Goal: Find specific page/section: Find specific page/section

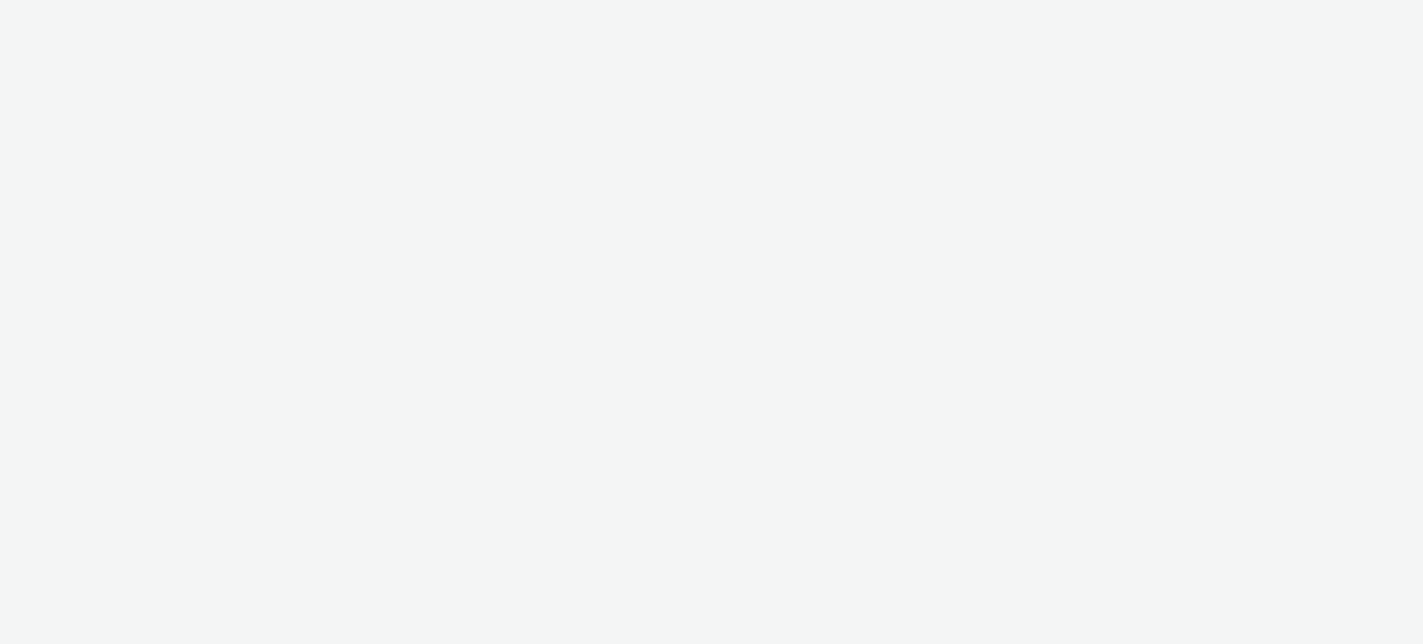
select select "ac009755-aa48-4799-8050-7a339a378eb8"
select select "79162ed7-0017-4339-93b0-3399b708648f"
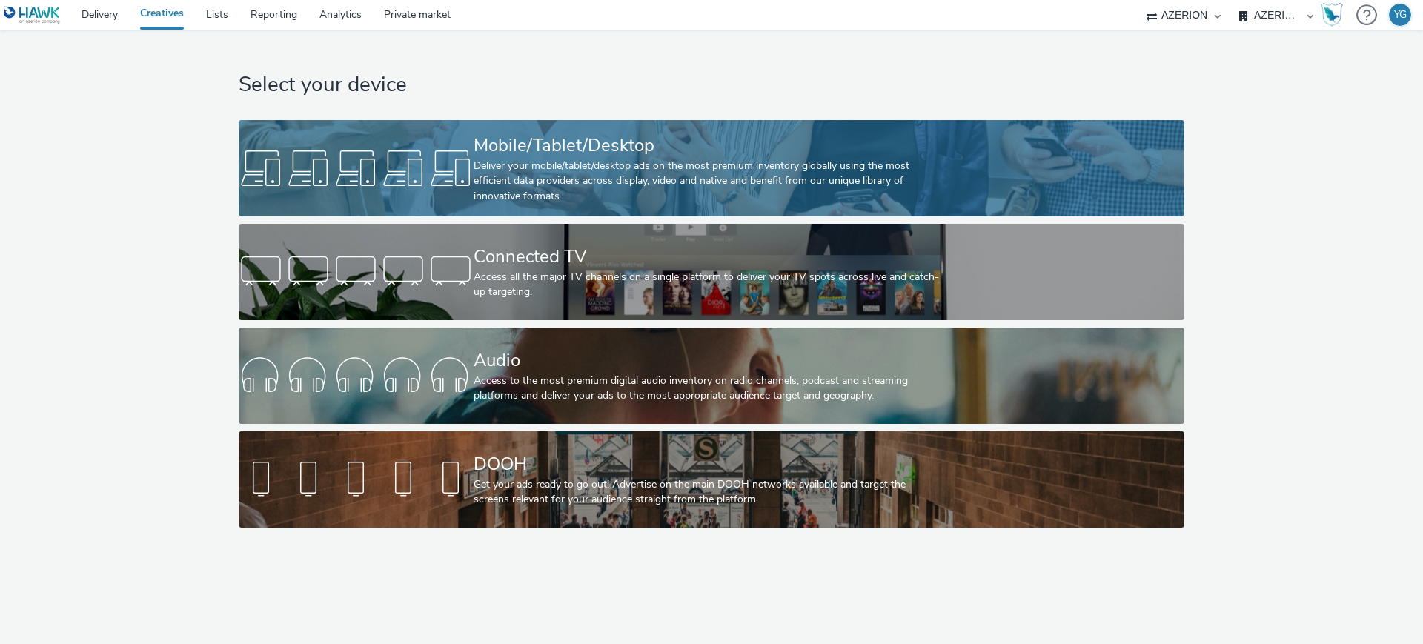
click at [607, 159] on div "Deliver your mobile/tablet/desktop ads on the most premium inventory globally u…" at bounding box center [709, 181] width 470 height 45
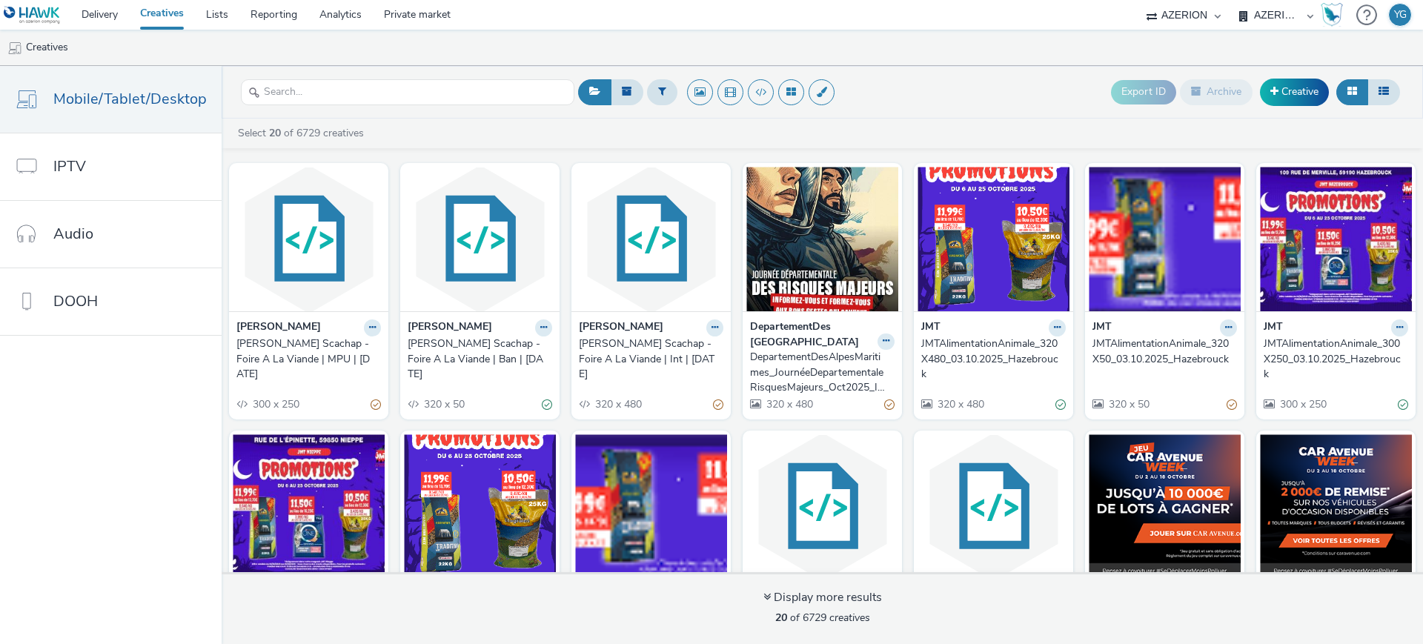
click at [952, 351] on div "JMTAlimentationAnimale_320X480_03.10.2025_Hazebrouck" at bounding box center [990, 359] width 139 height 45
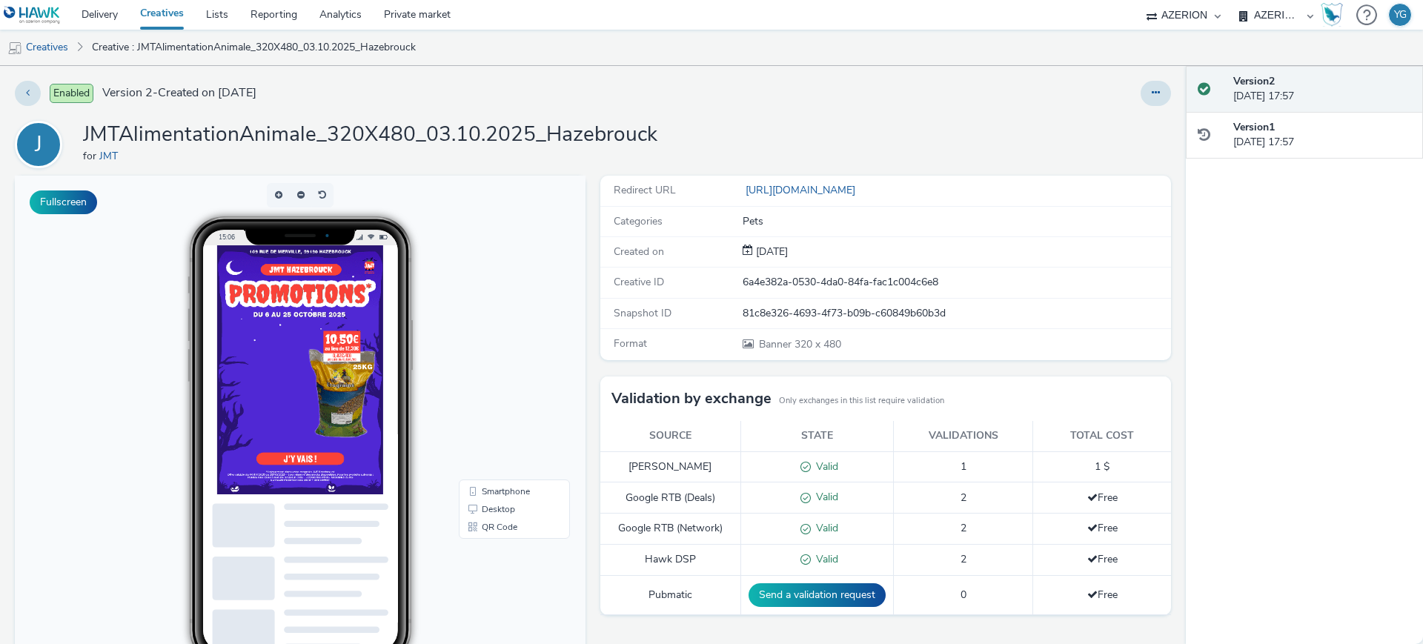
click at [276, 376] on img at bounding box center [300, 369] width 166 height 249
click at [83, 200] on button "Fullscreen" at bounding box center [63, 202] width 67 height 24
click at [1150, 99] on button at bounding box center [1156, 93] width 30 height 25
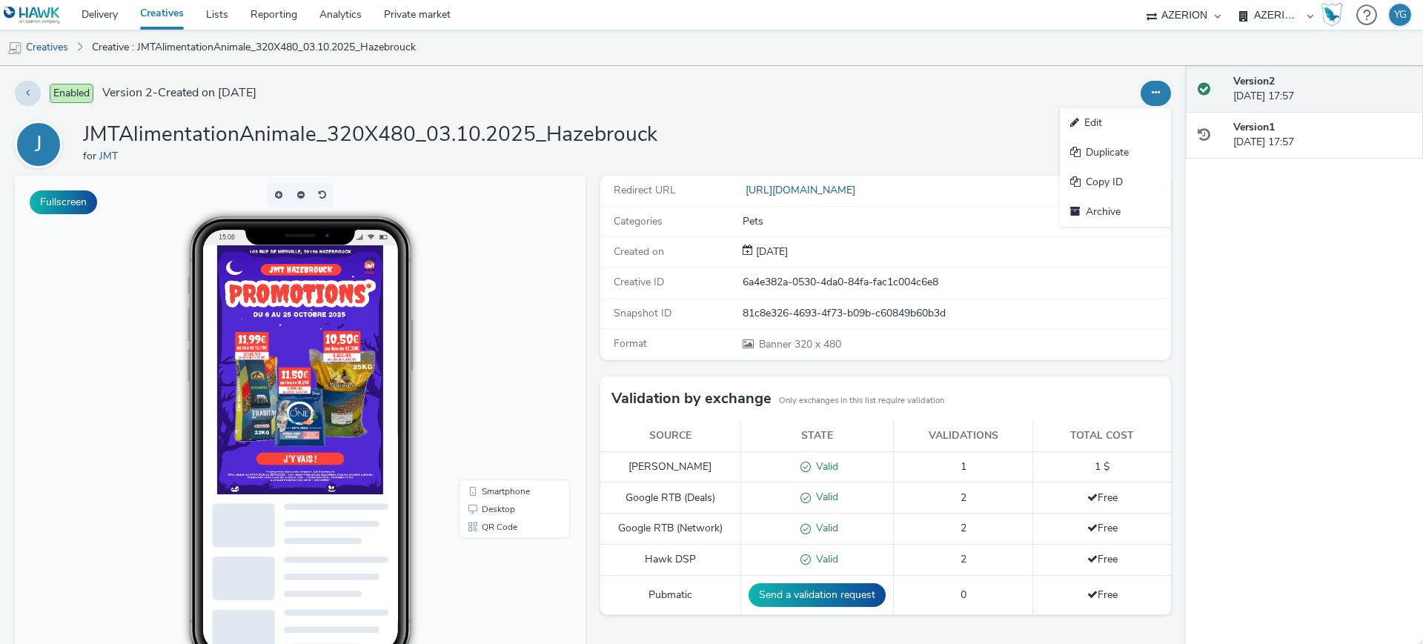
click at [1014, 81] on div "Edit Duplicate Copy ID Archive" at bounding box center [940, 93] width 463 height 25
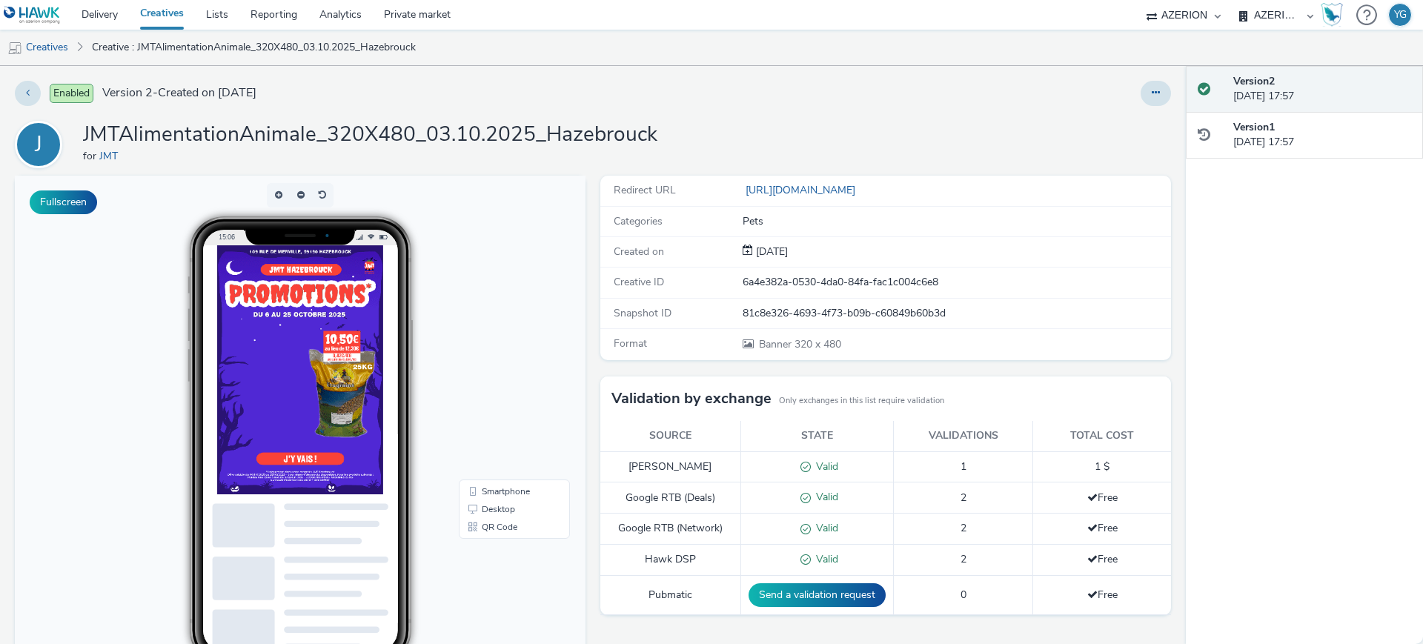
drag, startPoint x: 347, startPoint y: 284, endPoint x: 289, endPoint y: 362, distance: 97.0
click at [345, 286] on img at bounding box center [300, 369] width 166 height 249
drag, startPoint x: 282, startPoint y: 484, endPoint x: 285, endPoint y: 459, distance: 25.3
click at [282, 486] on img at bounding box center [300, 369] width 166 height 249
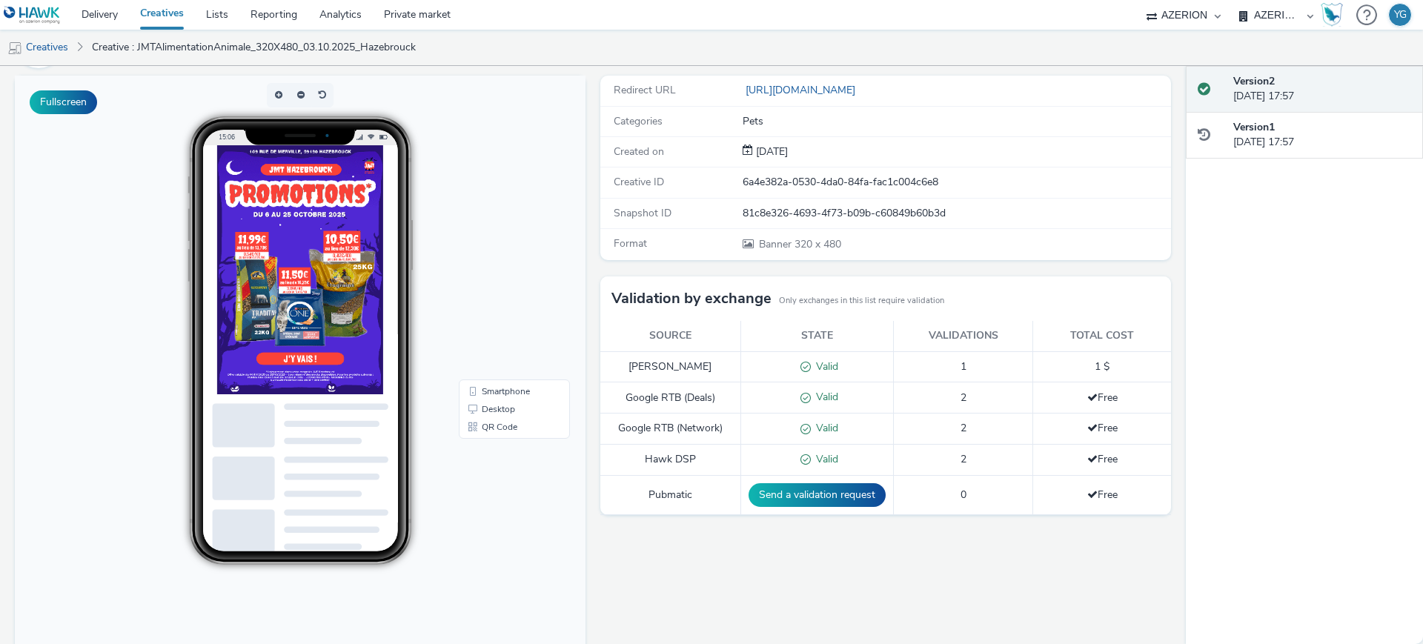
scroll to position [156, 0]
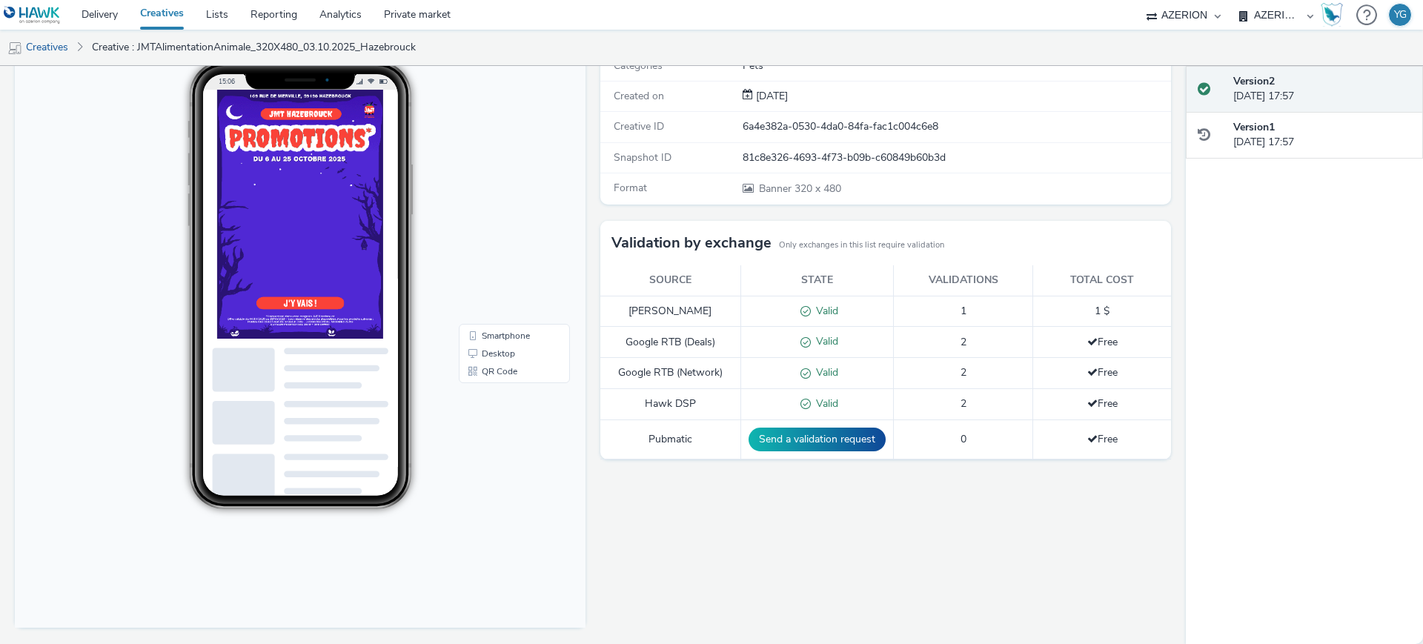
click at [311, 305] on img at bounding box center [300, 214] width 166 height 249
drag, startPoint x: 313, startPoint y: 305, endPoint x: 316, endPoint y: 291, distance: 14.6
click at [314, 303] on img at bounding box center [300, 214] width 166 height 249
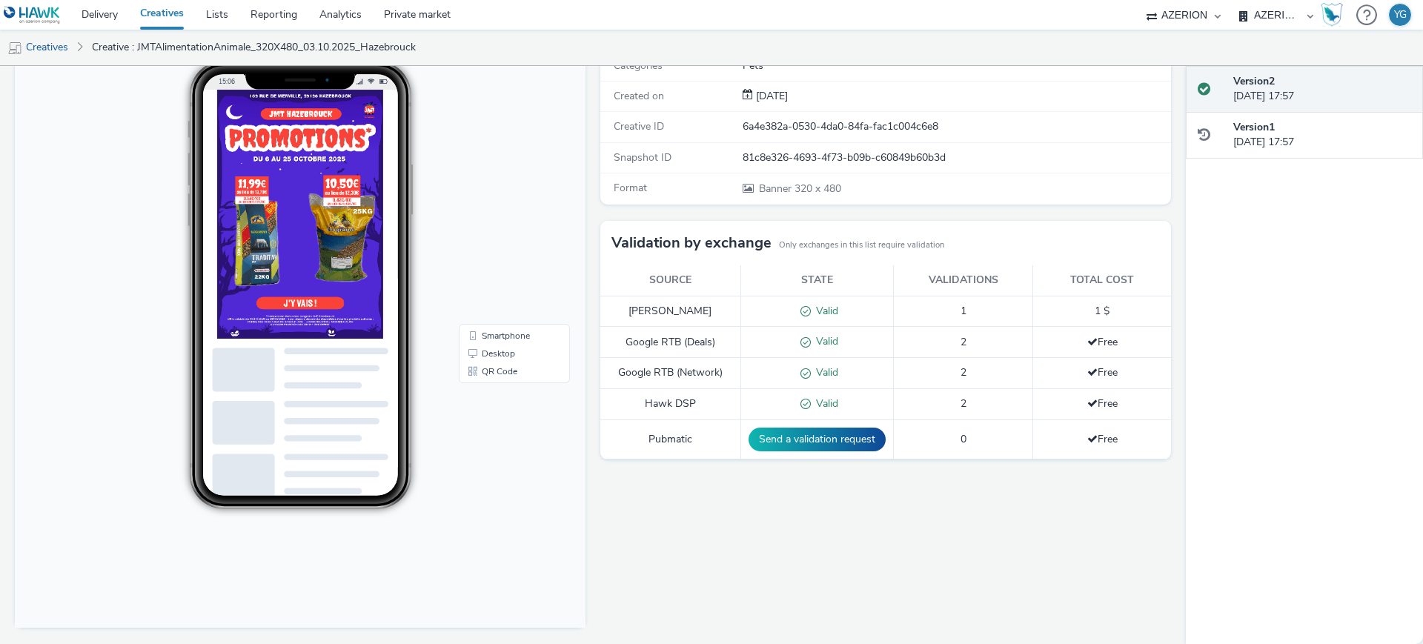
scroll to position [0, 0]
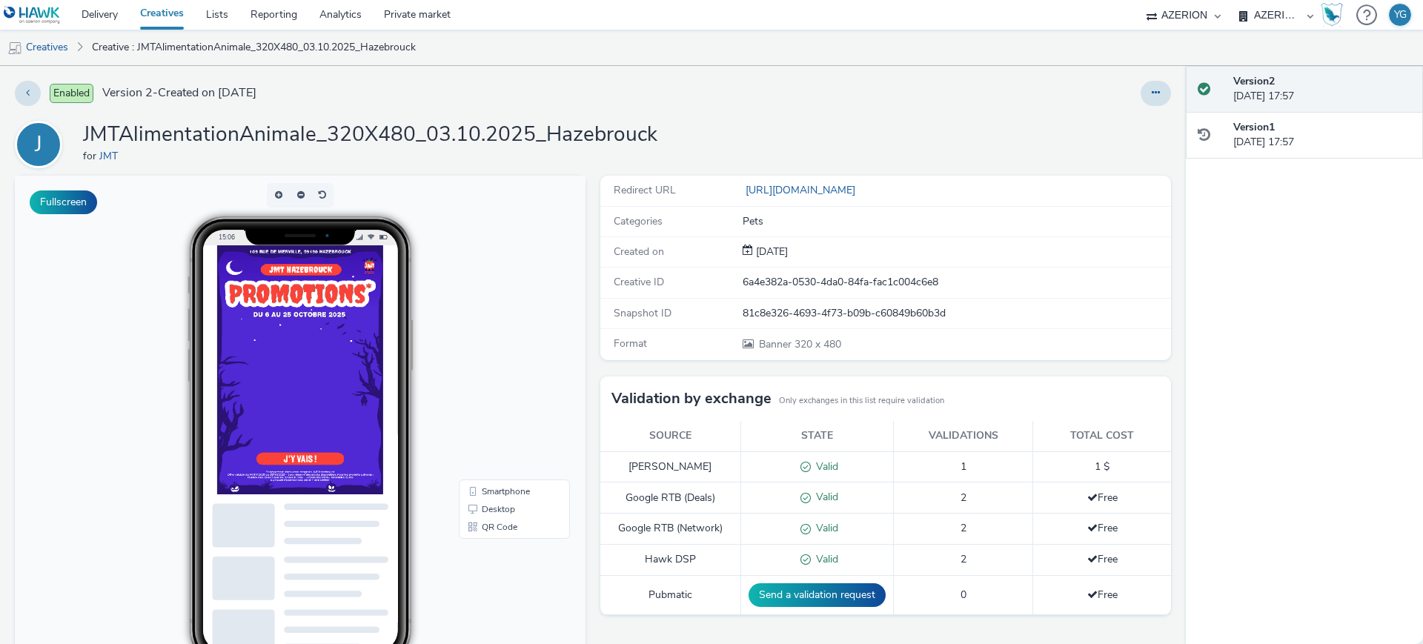
click at [316, 279] on img at bounding box center [300, 369] width 166 height 249
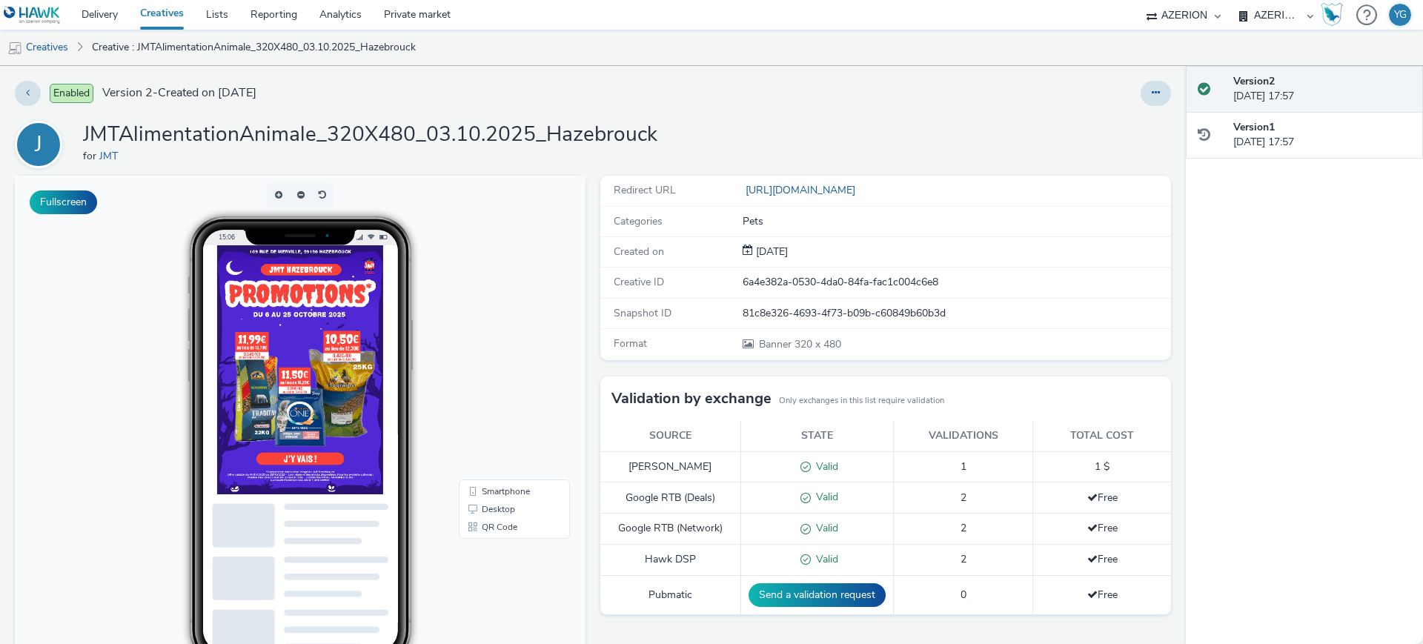
click at [317, 279] on img at bounding box center [300, 369] width 166 height 249
click at [319, 343] on img at bounding box center [300, 369] width 166 height 249
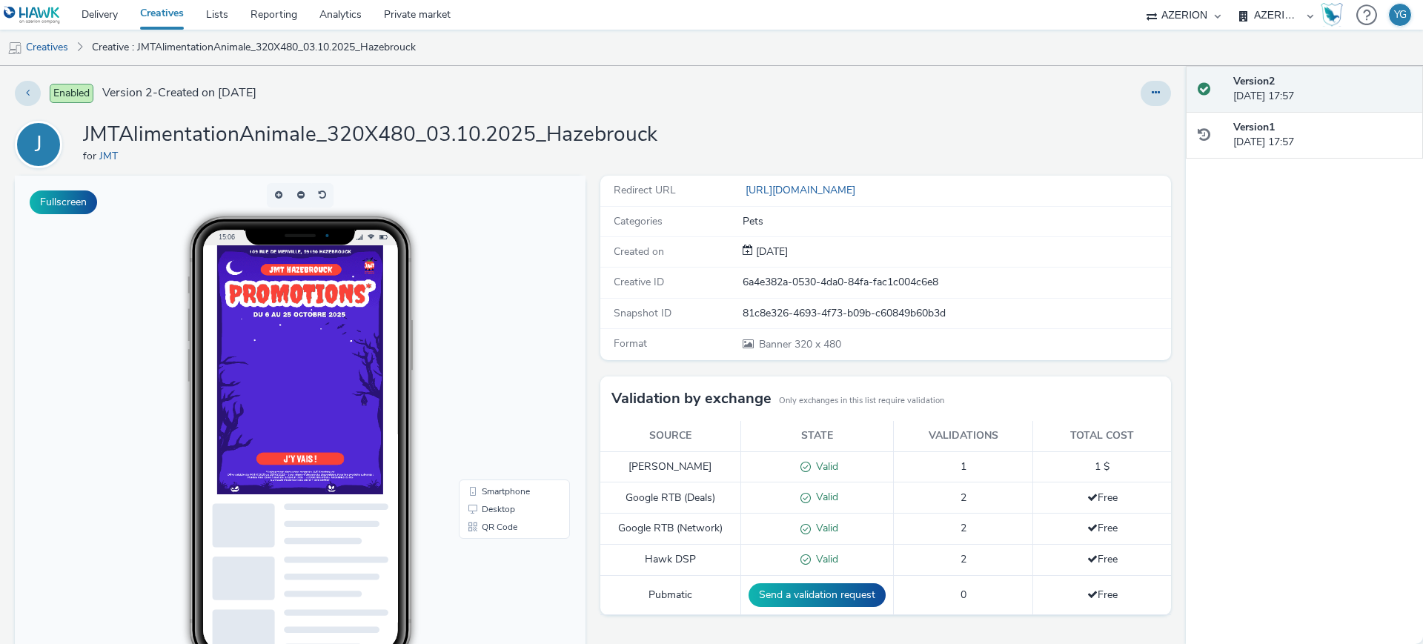
click at [319, 343] on img at bounding box center [300, 369] width 166 height 249
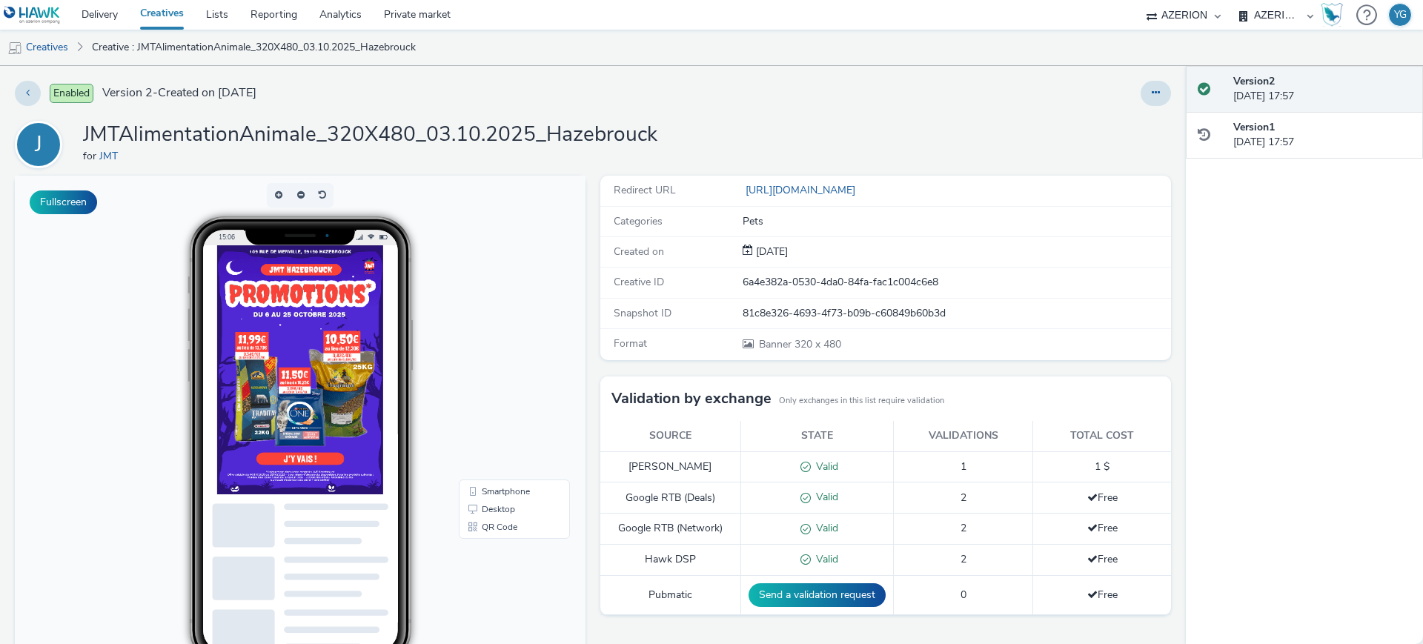
drag, startPoint x: 319, startPoint y: 343, endPoint x: 330, endPoint y: 306, distance: 38.5
click at [320, 342] on img at bounding box center [300, 369] width 166 height 249
click at [508, 506] on link "Desktop" at bounding box center [514, 509] width 105 height 18
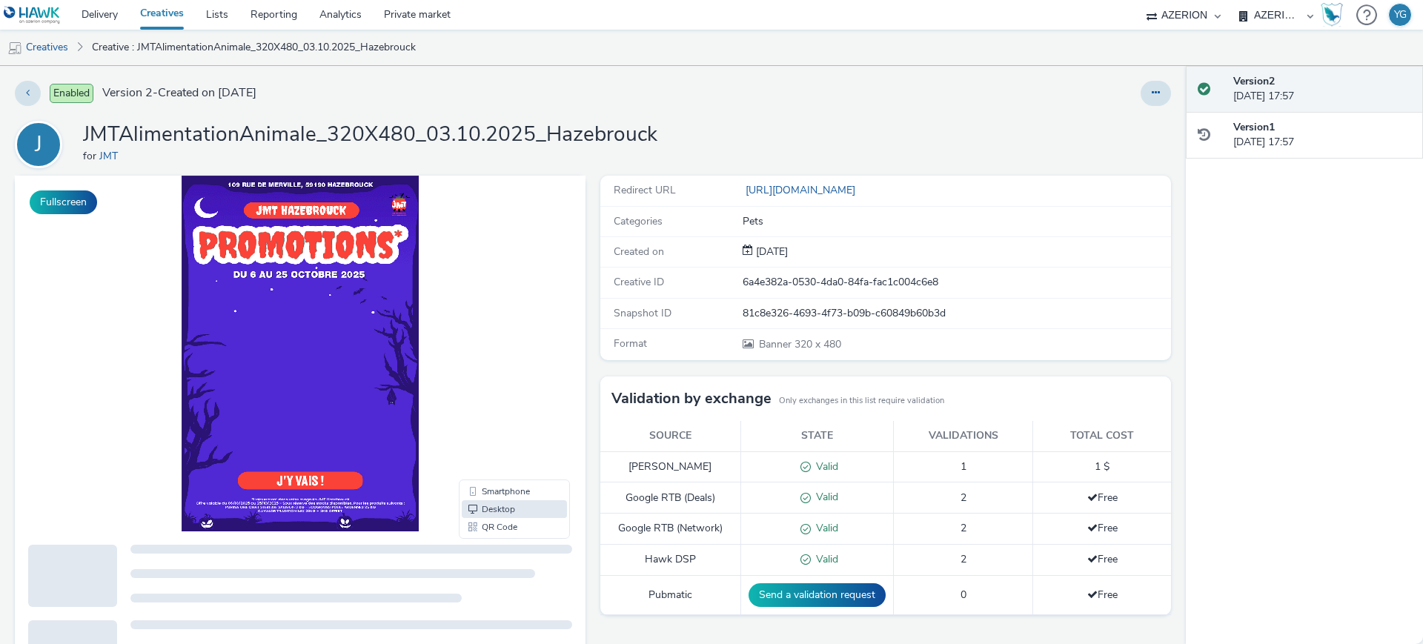
click at [331, 305] on img at bounding box center [300, 354] width 237 height 356
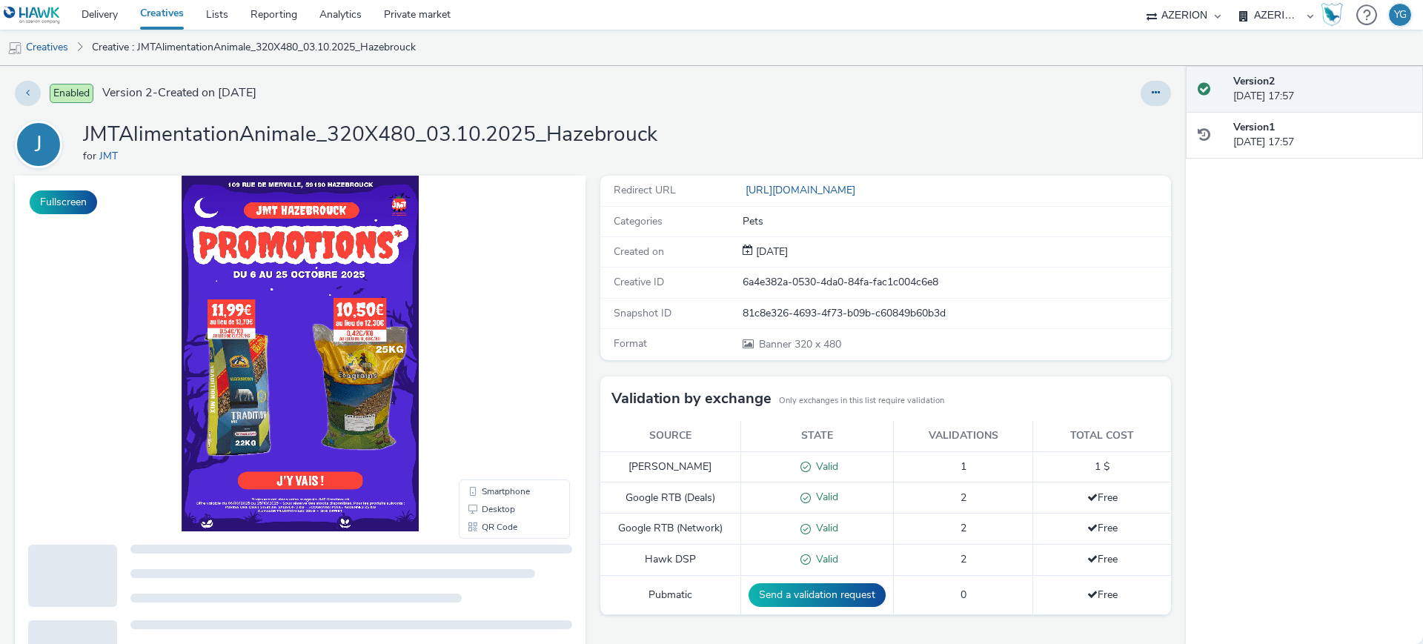
click at [267, 259] on img at bounding box center [300, 354] width 237 height 356
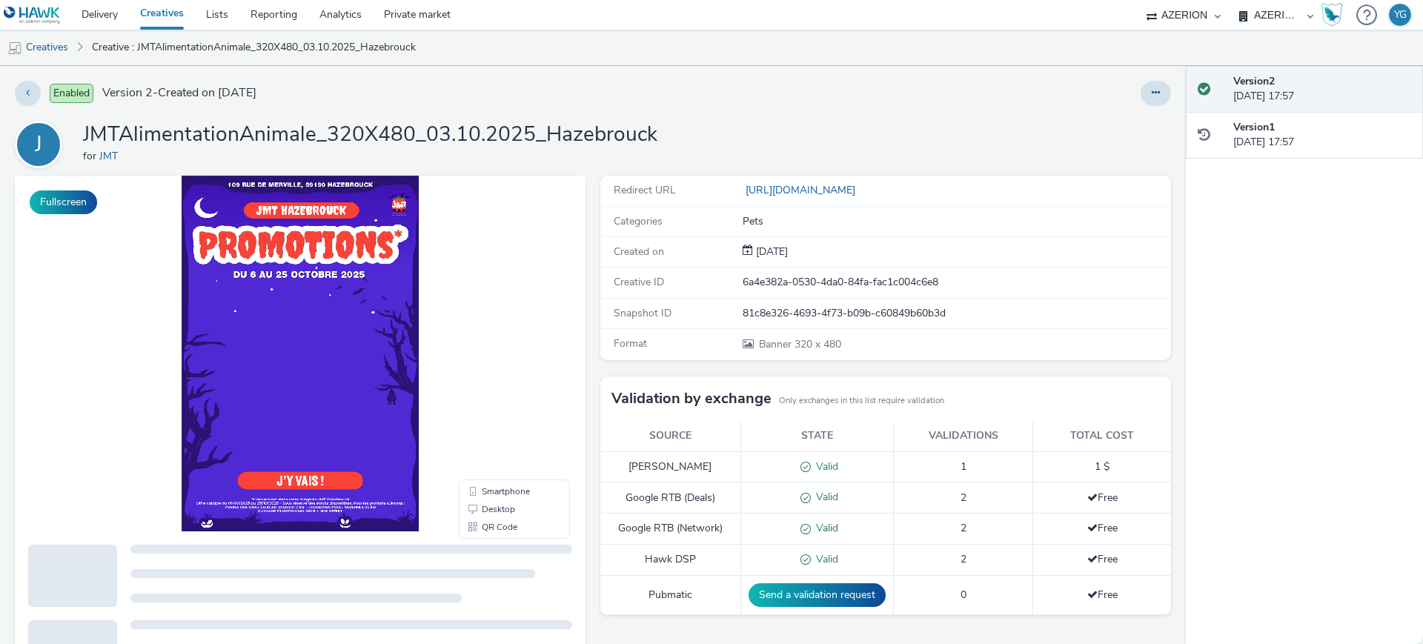
drag, startPoint x: 267, startPoint y: 259, endPoint x: 284, endPoint y: 296, distance: 41.5
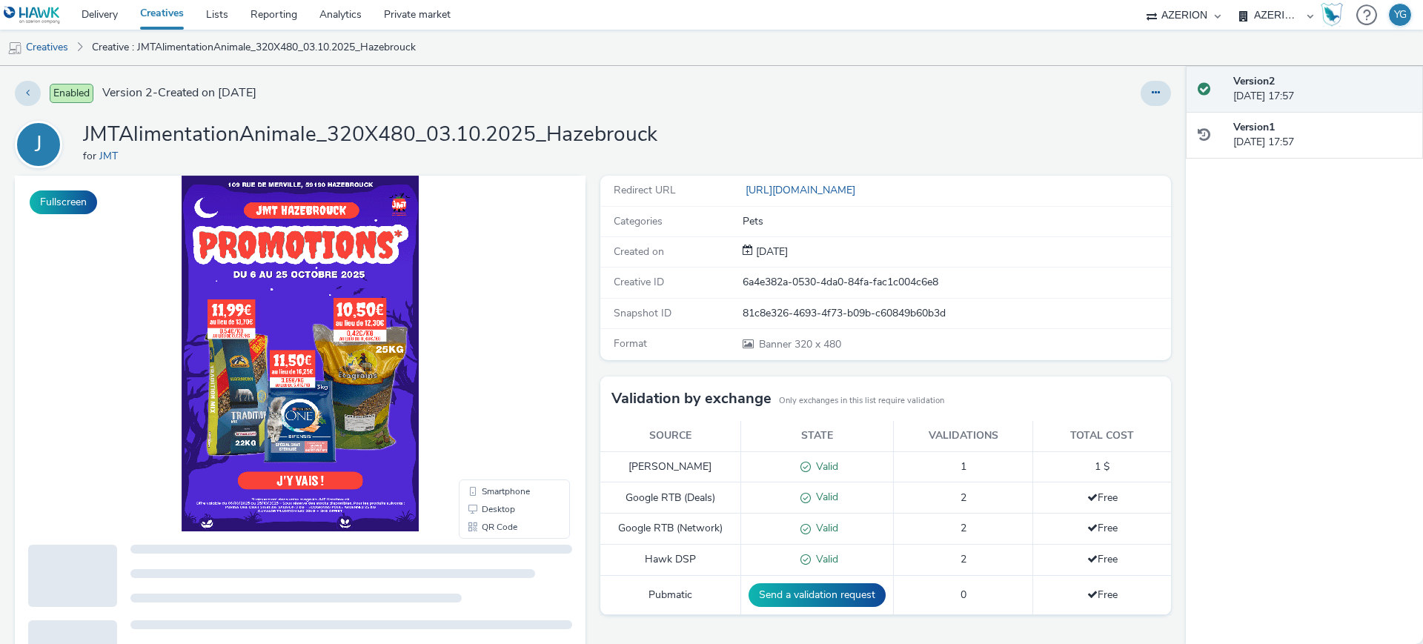
click at [267, 260] on img at bounding box center [300, 354] width 237 height 356
click at [518, 480] on div "Smartphone Desktop QR Code" at bounding box center [514, 509] width 111 height 59
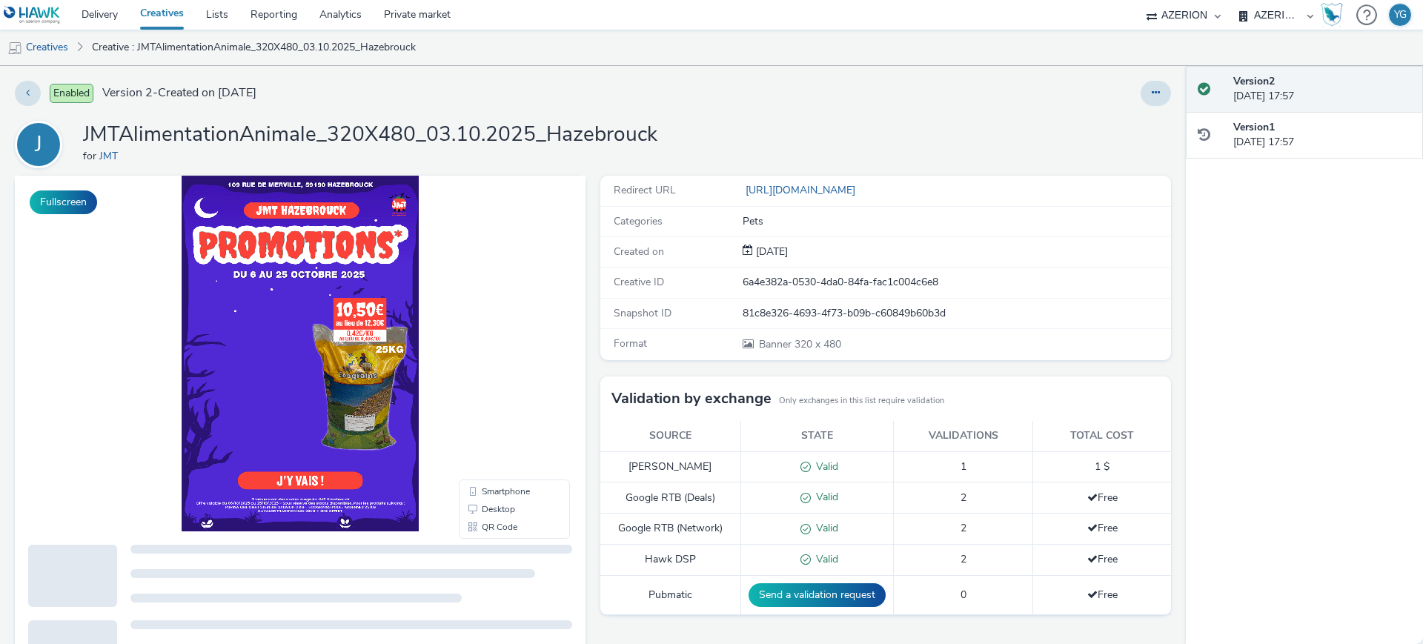
drag, startPoint x: 495, startPoint y: 495, endPoint x: 483, endPoint y: 481, distance: 18.9
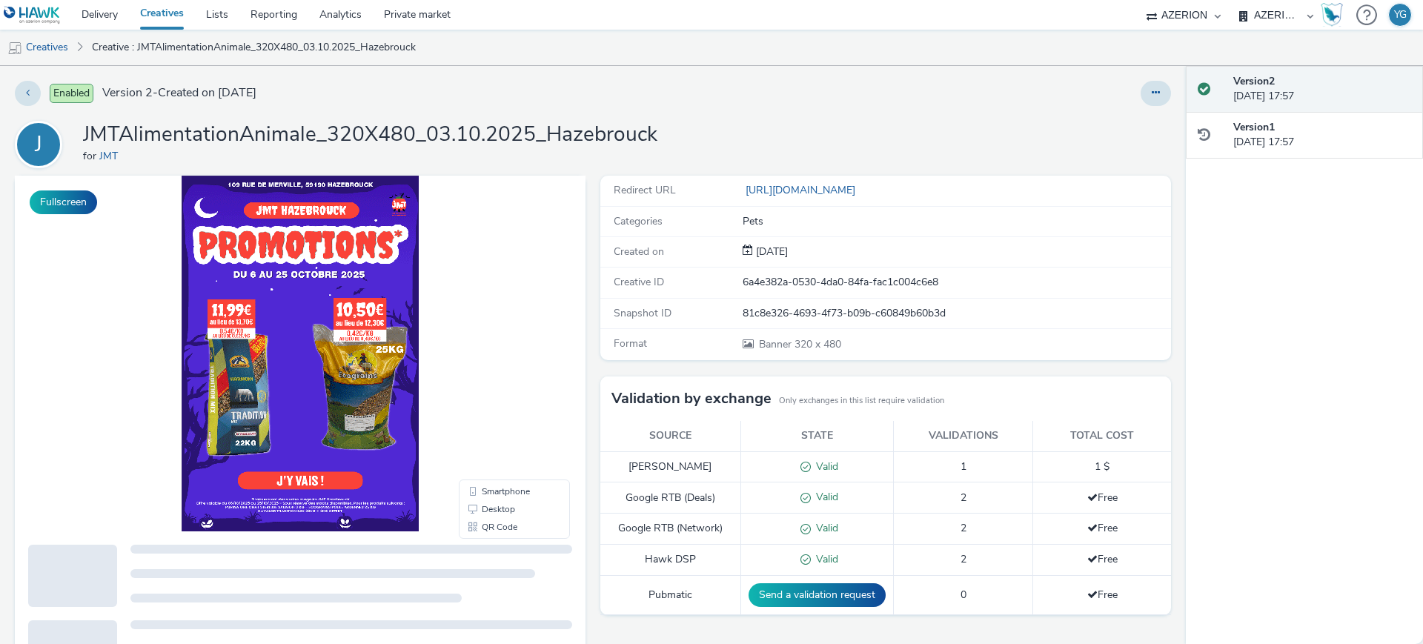
click at [495, 496] on link "Smartphone" at bounding box center [514, 492] width 105 height 18
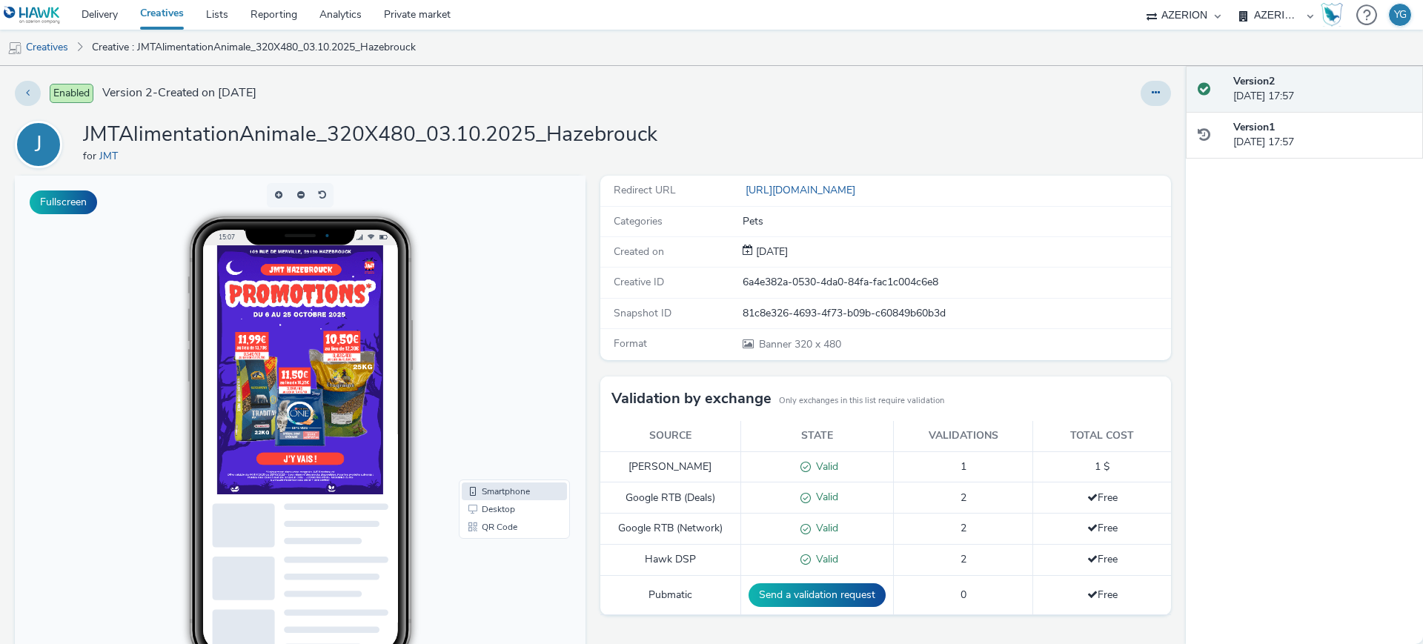
click at [311, 342] on img at bounding box center [300, 369] width 166 height 249
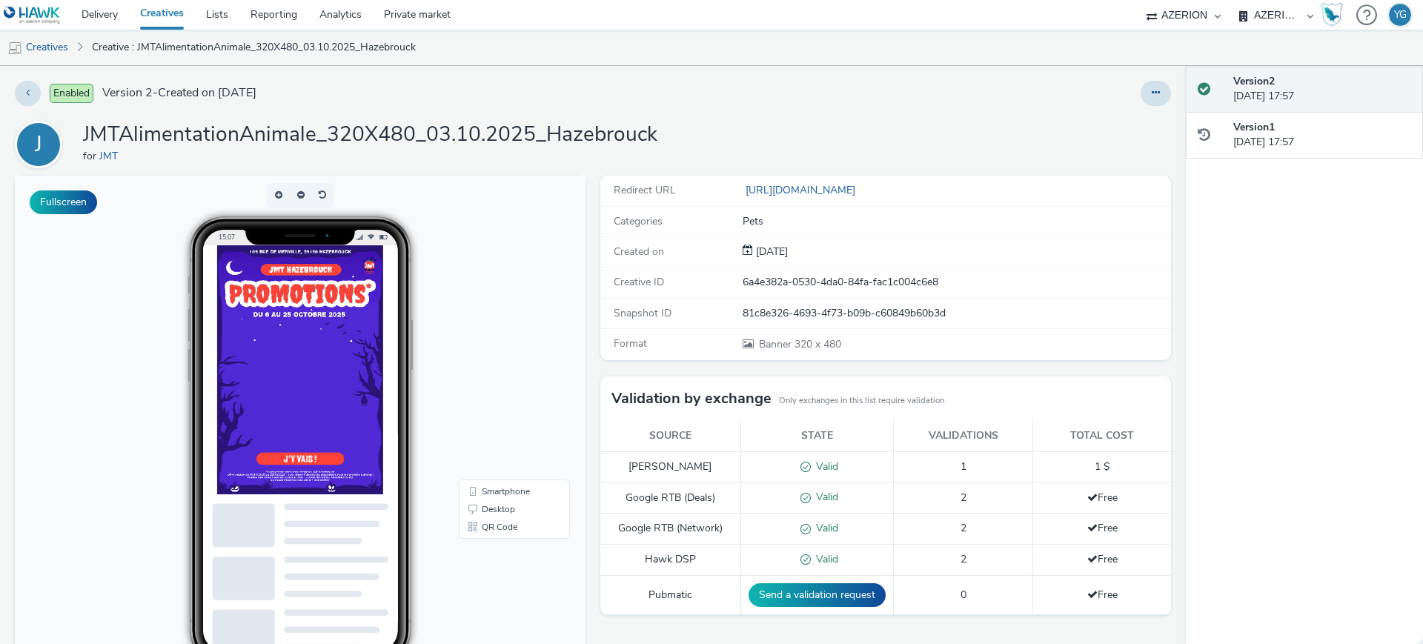
click at [314, 339] on img at bounding box center [300, 369] width 166 height 249
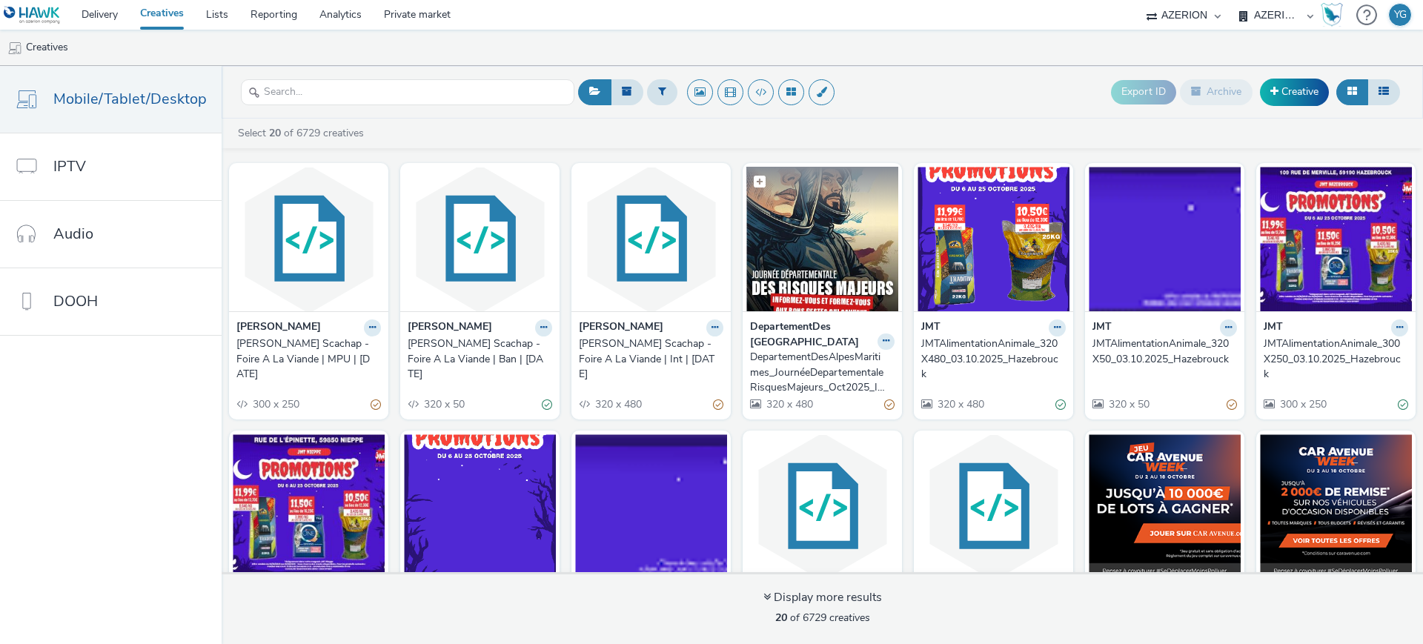
click at [789, 222] on img at bounding box center [822, 239] width 152 height 145
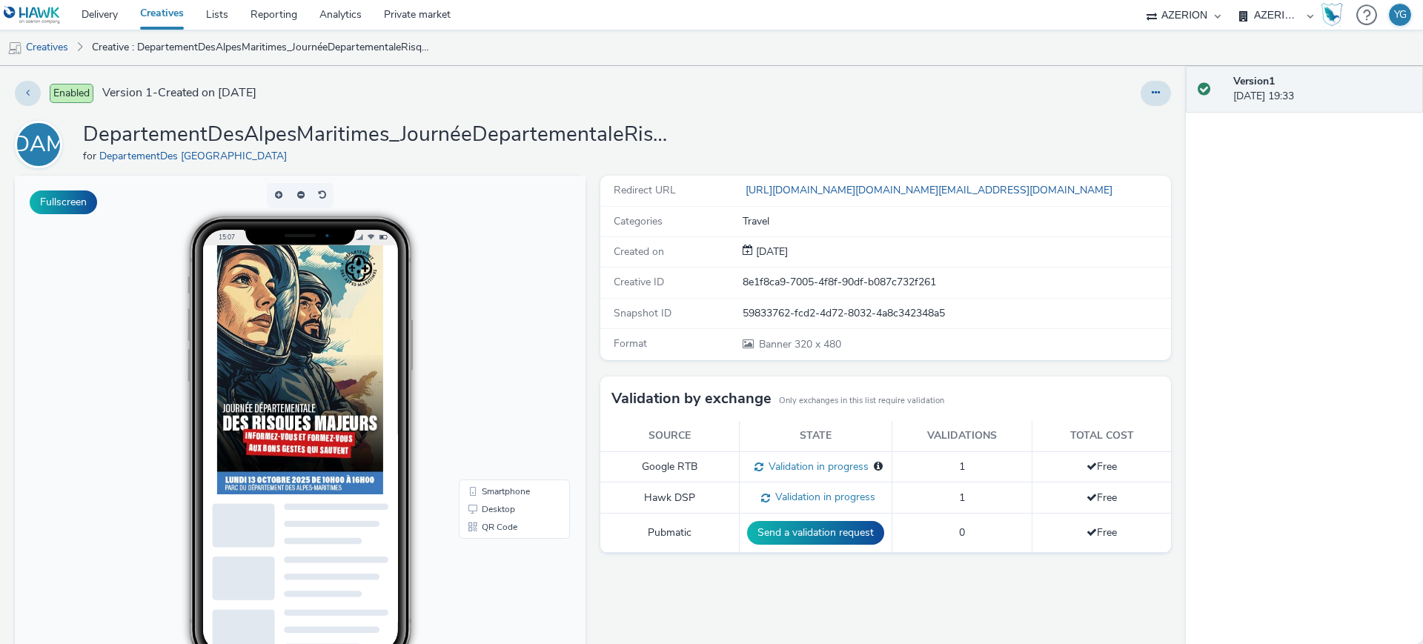
click at [273, 311] on img at bounding box center [300, 369] width 166 height 249
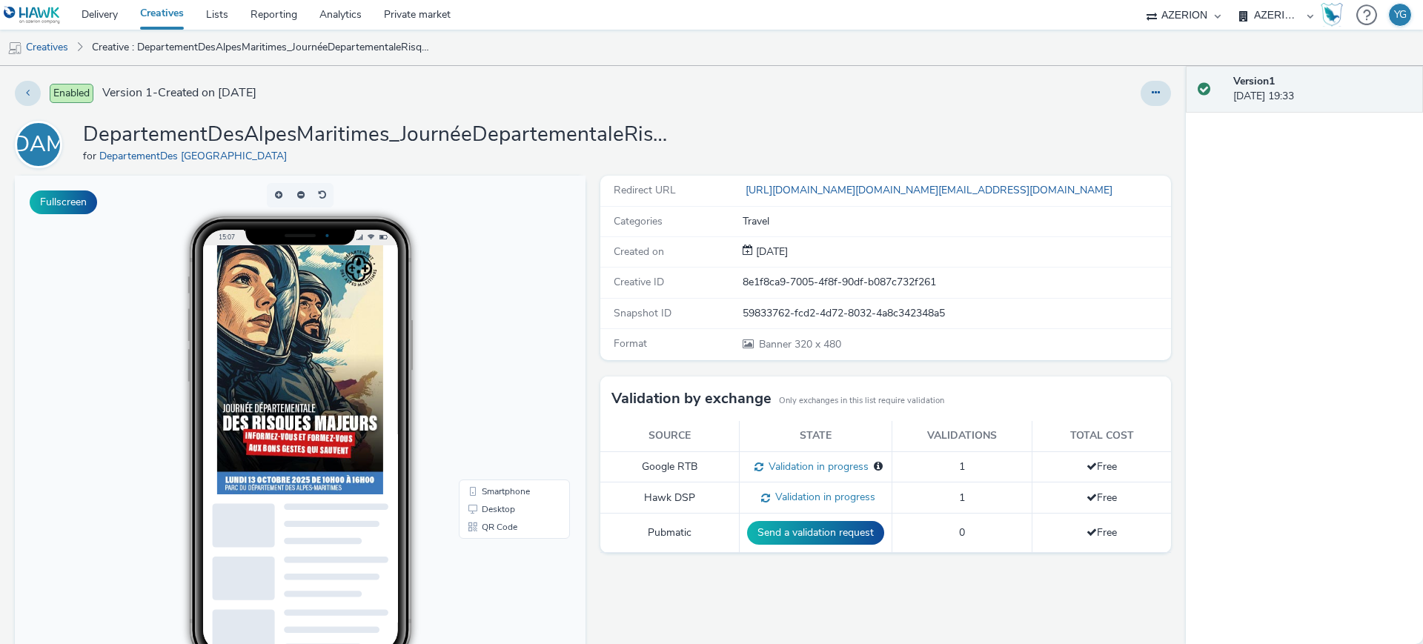
click at [273, 311] on img at bounding box center [300, 369] width 166 height 249
click at [320, 359] on img at bounding box center [300, 369] width 166 height 249
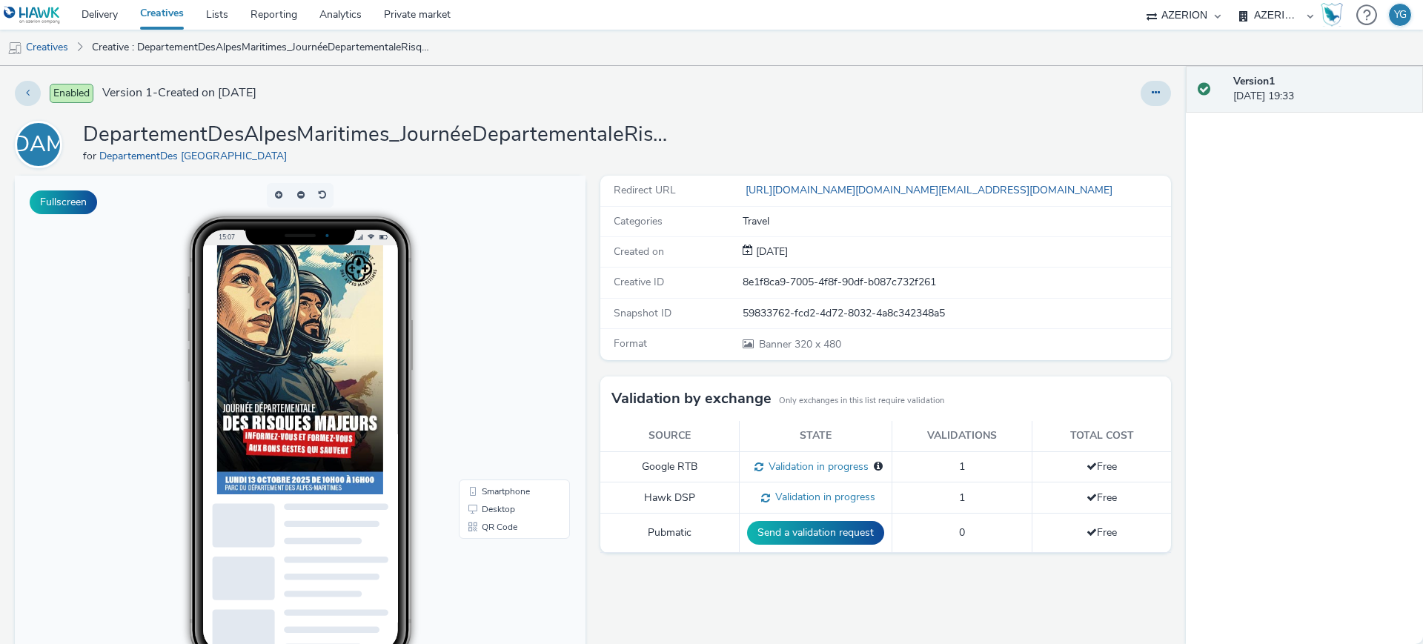
click at [320, 359] on img at bounding box center [300, 369] width 166 height 249
click at [305, 317] on img at bounding box center [300, 369] width 166 height 249
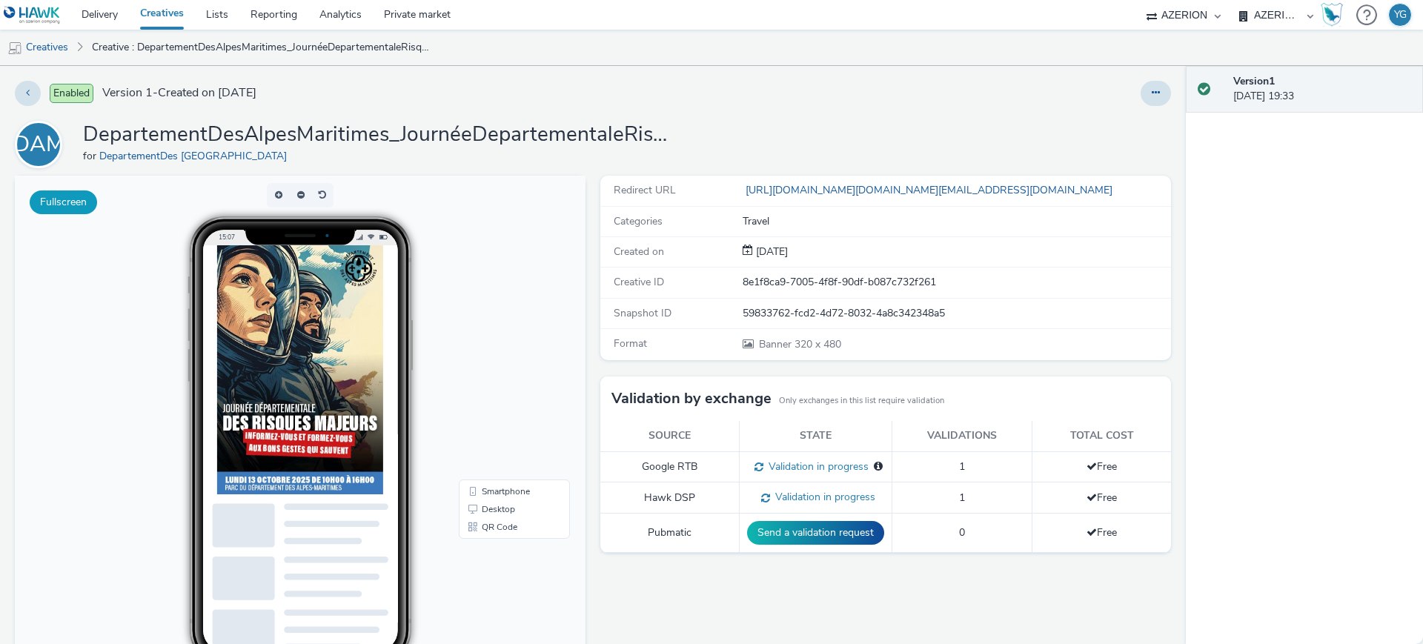
click at [40, 200] on button "Fullscreen" at bounding box center [63, 202] width 67 height 24
click at [495, 506] on link "Desktop" at bounding box center [514, 509] width 105 height 18
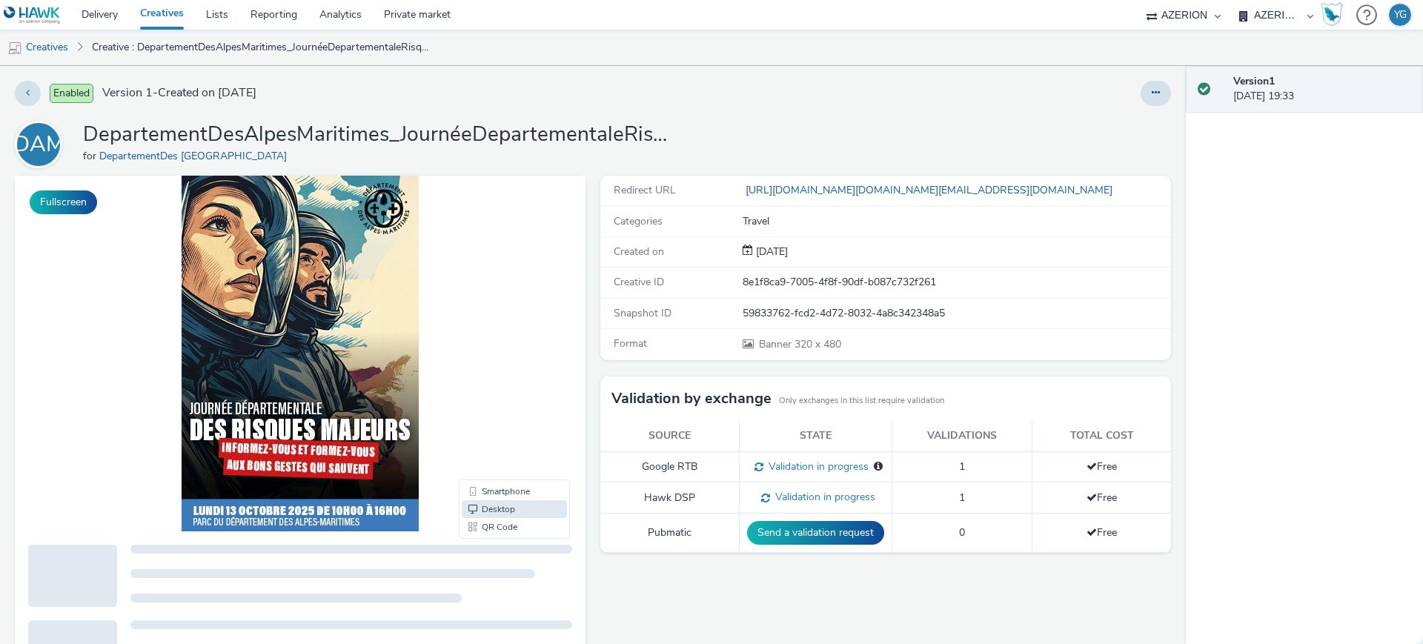
click at [262, 315] on img at bounding box center [300, 354] width 237 height 356
click at [80, 202] on button "Fullscreen" at bounding box center [63, 202] width 67 height 24
click at [58, 208] on button "Fullscreen" at bounding box center [63, 202] width 67 height 24
